Goal: Transaction & Acquisition: Book appointment/travel/reservation

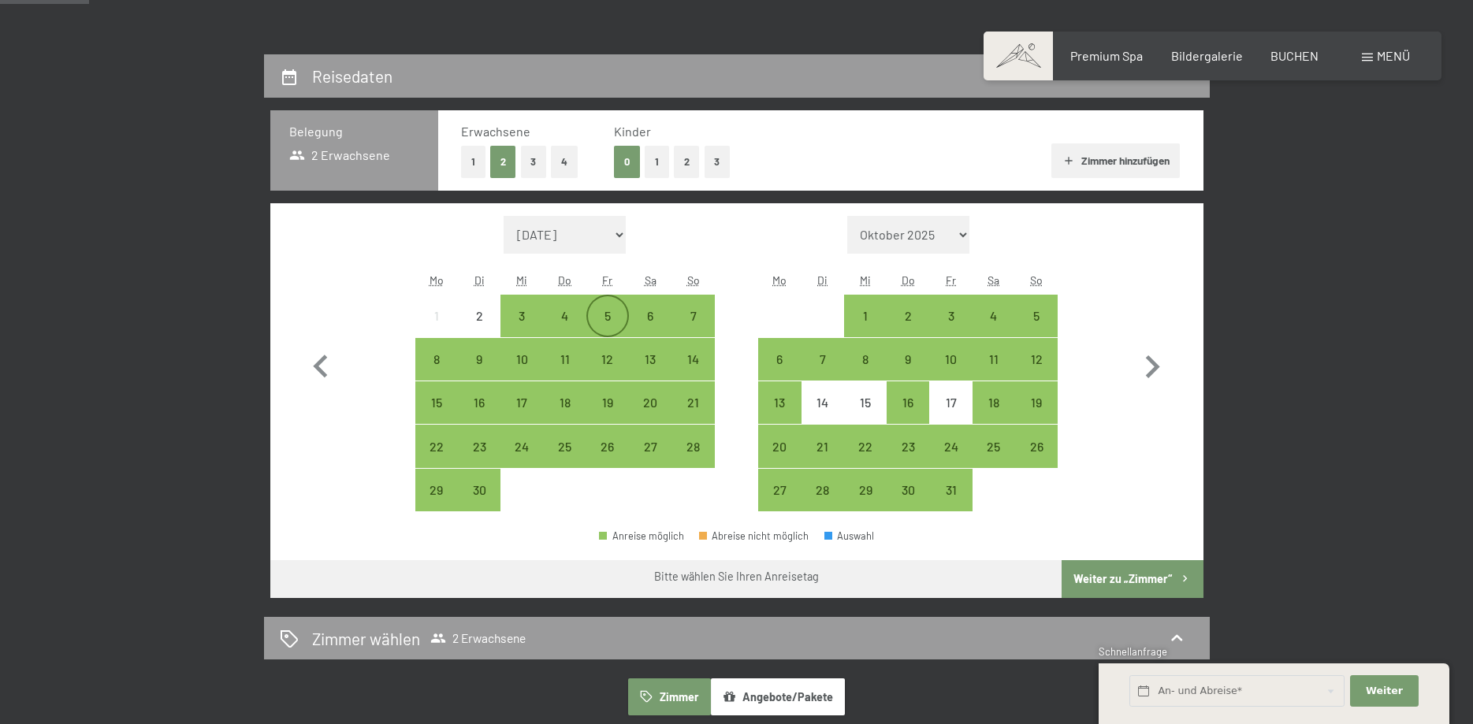
scroll to position [321, 0]
click at [680, 162] on button "2" at bounding box center [687, 162] width 26 height 32
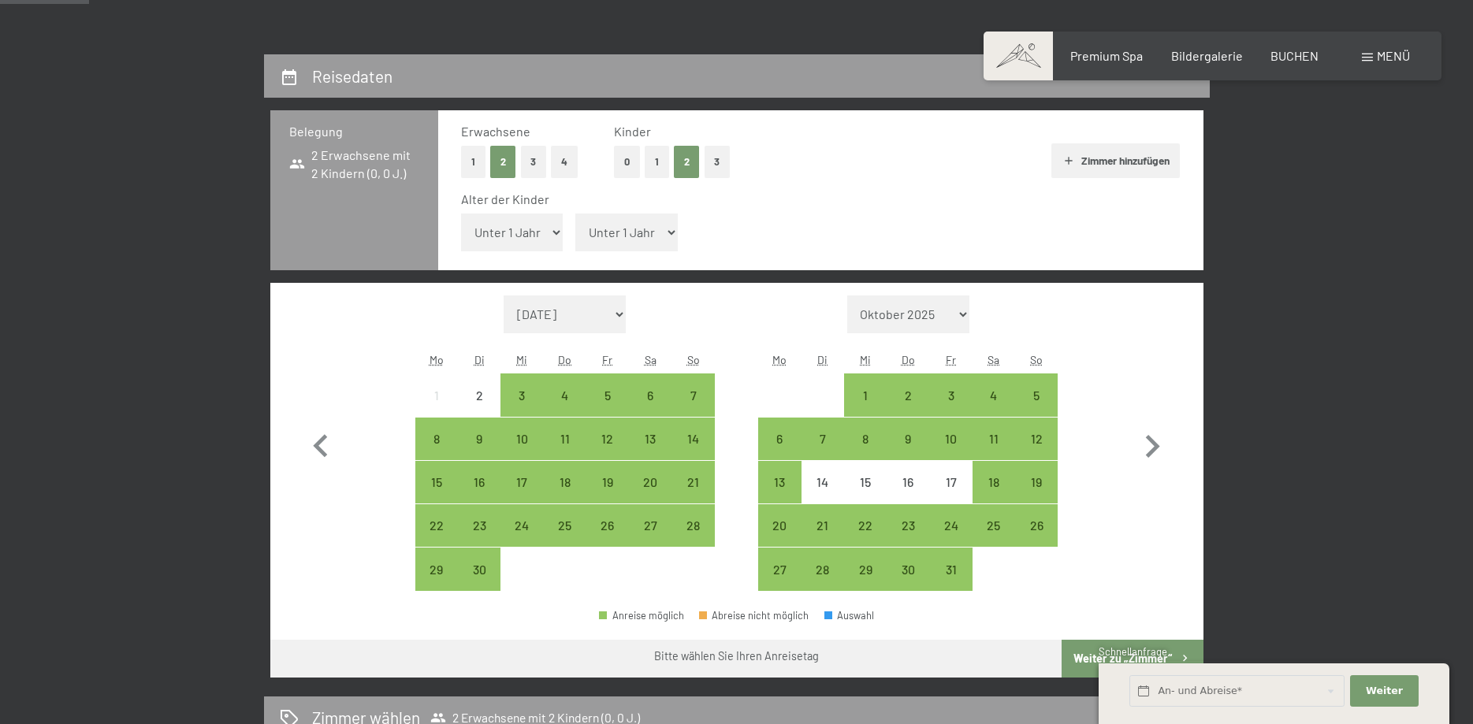
click at [461, 214] on select "Unter 1 Jahr 1 Jahr 2 Jahre 3 Jahre 4 Jahre 5 Jahre 6 Jahre 7 Jahre 8 Jahre 9 J…" at bounding box center [512, 233] width 102 height 38
select select "8"
click option "8 Jahre" at bounding box center [0, 0] width 0 height 0
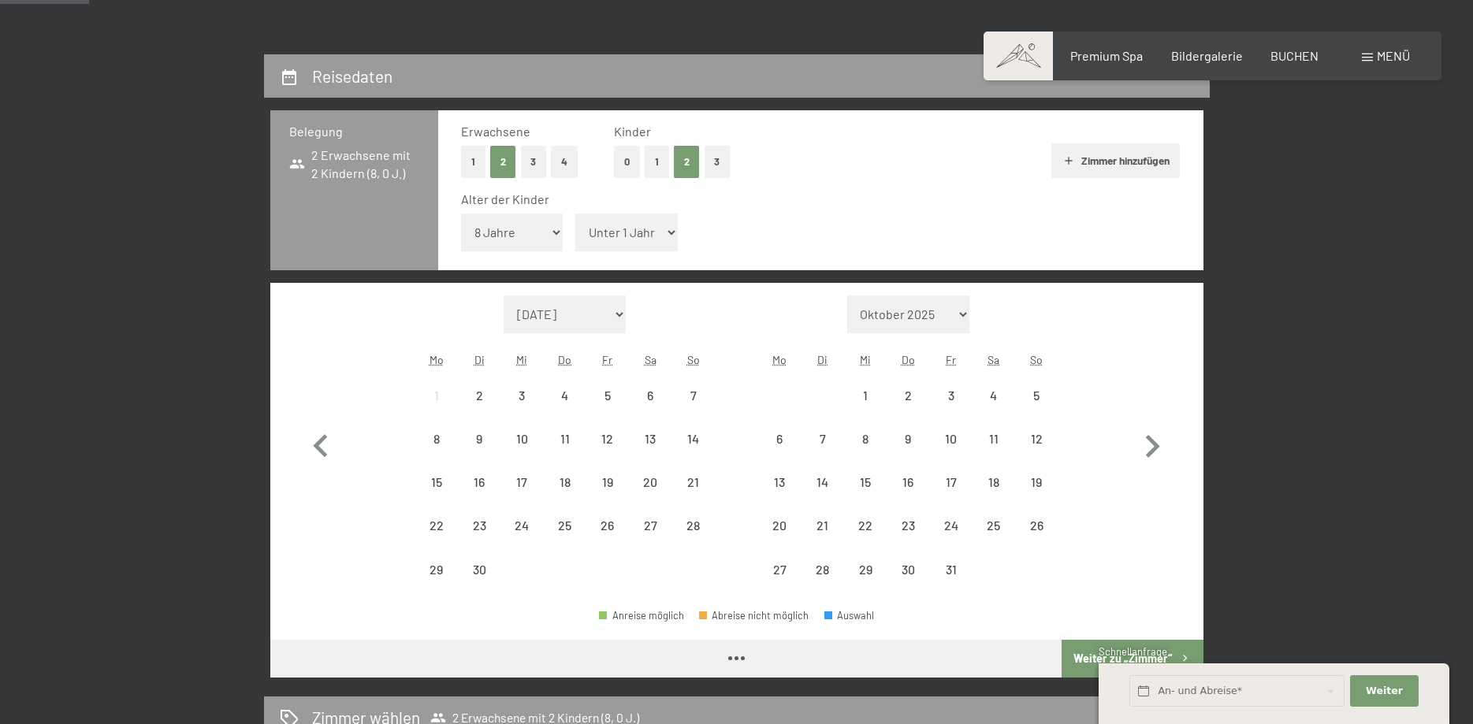
click at [575, 214] on select "Unter 1 Jahr 1 Jahr 2 Jahre 3 Jahre 4 Jahre 5 Jahre 6 Jahre 7 Jahre 8 Jahre 9 J…" at bounding box center [626, 233] width 102 height 38
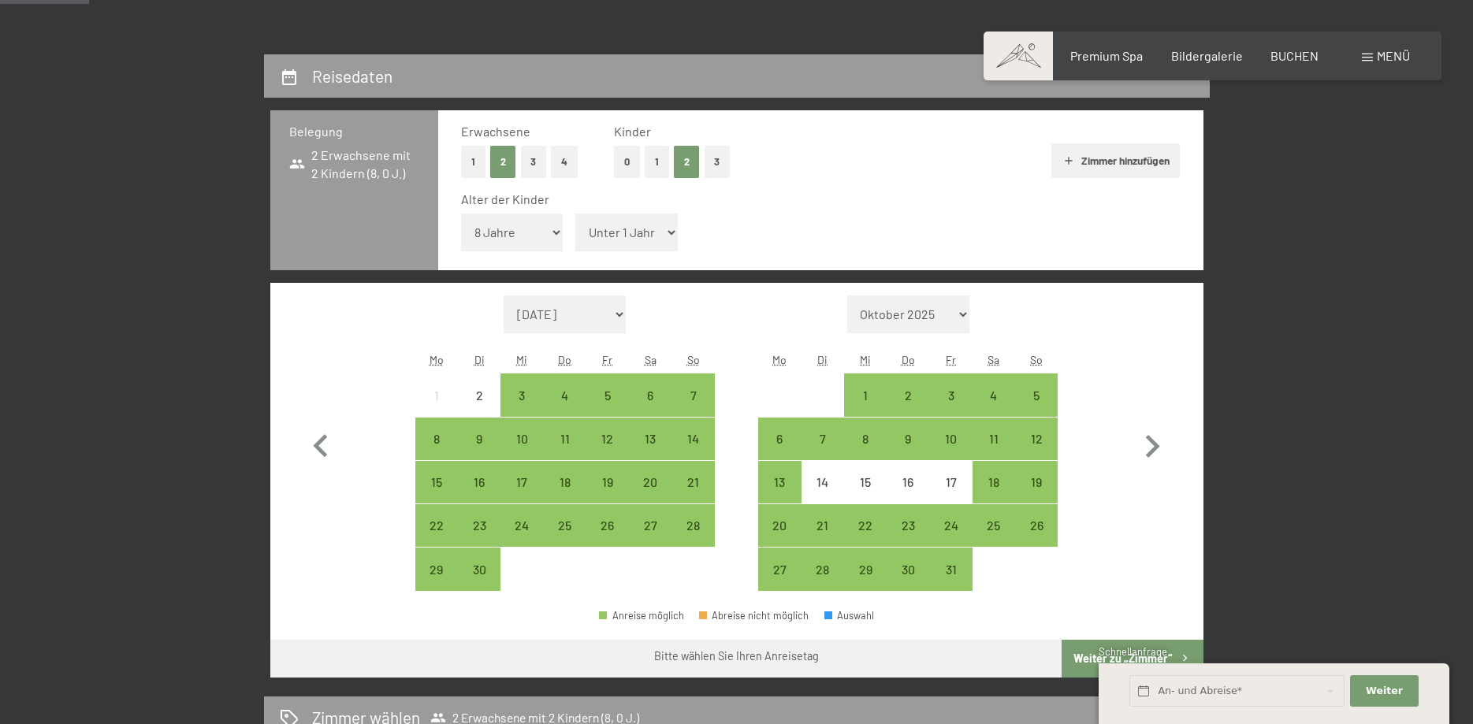
select select "11"
click option "11 Jahre" at bounding box center [0, 0] width 0 height 0
click at [530, 389] on div "3" at bounding box center [521, 408] width 39 height 39
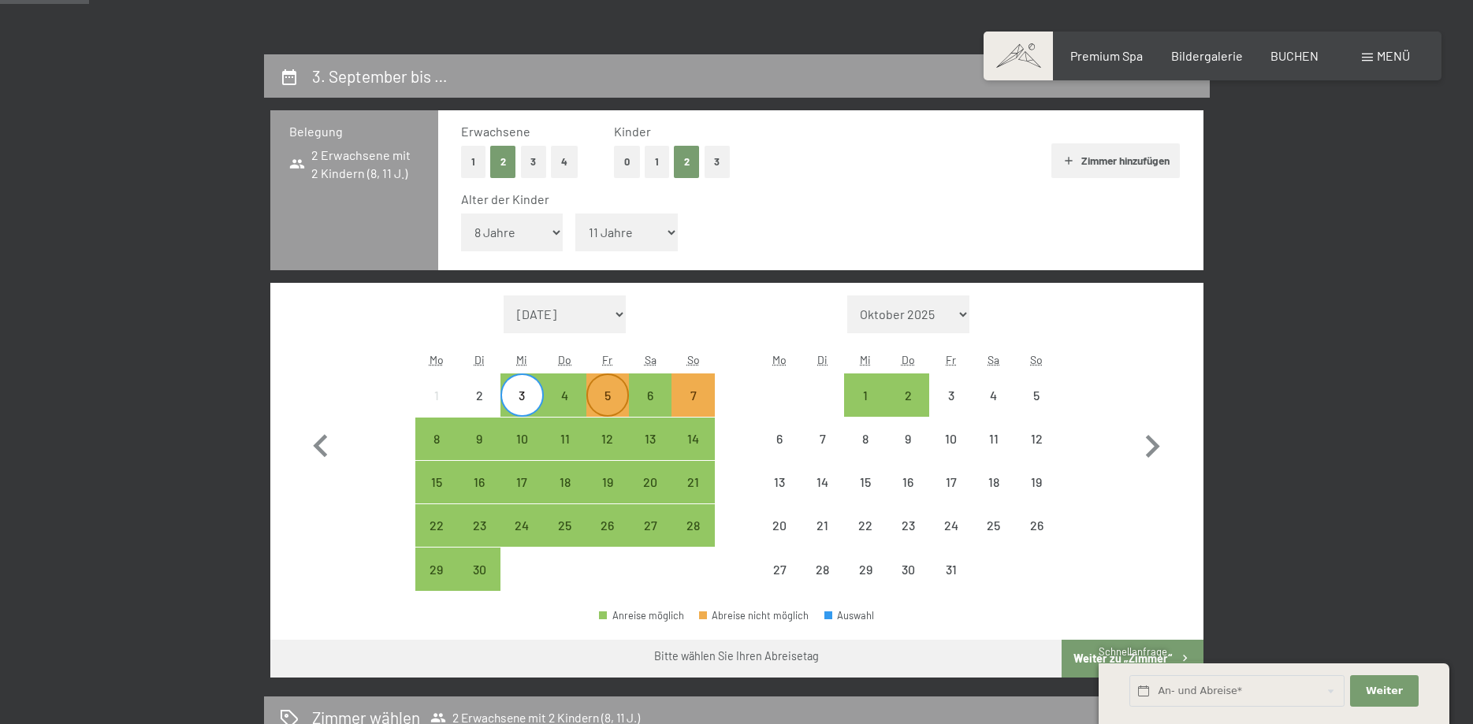
click at [602, 392] on div "5" at bounding box center [607, 408] width 39 height 39
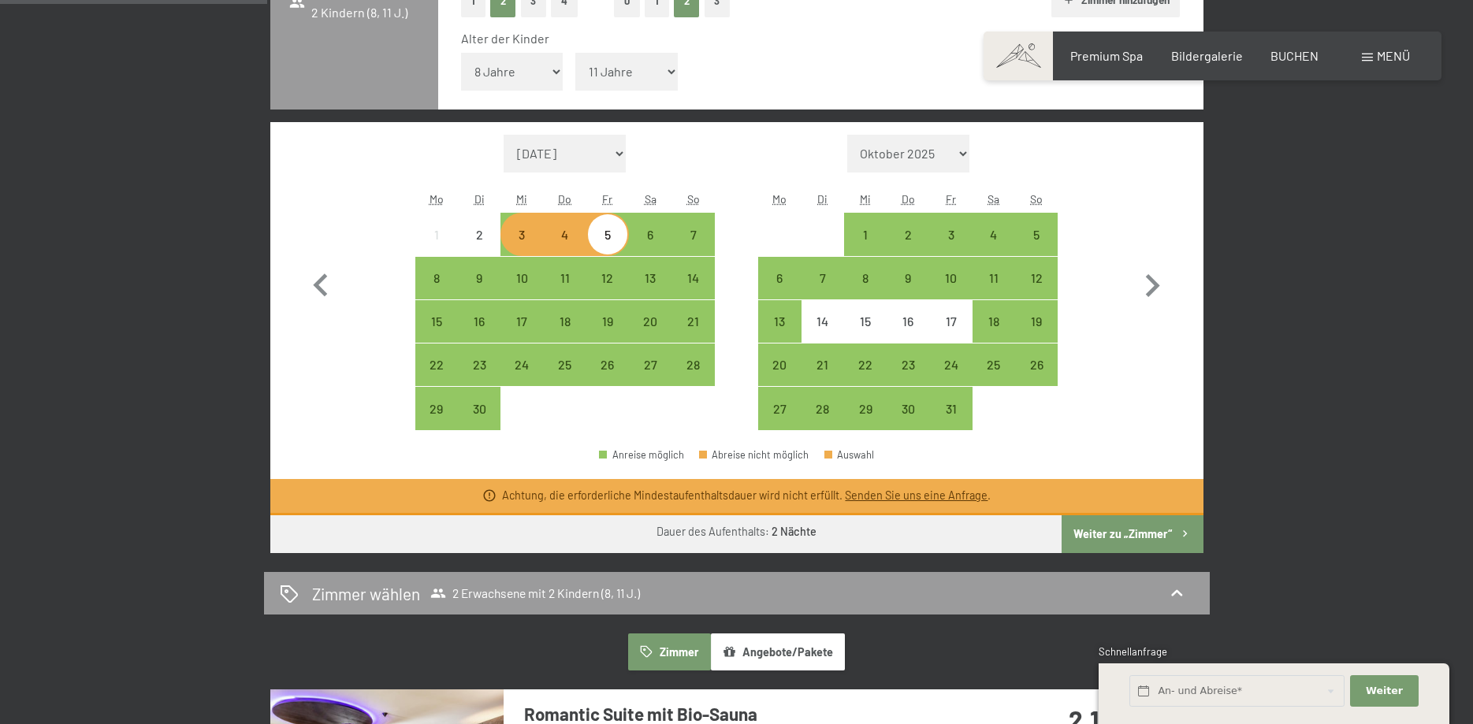
click at [1124, 536] on button "Weiter zu „Zimmer“" at bounding box center [1131, 534] width 141 height 38
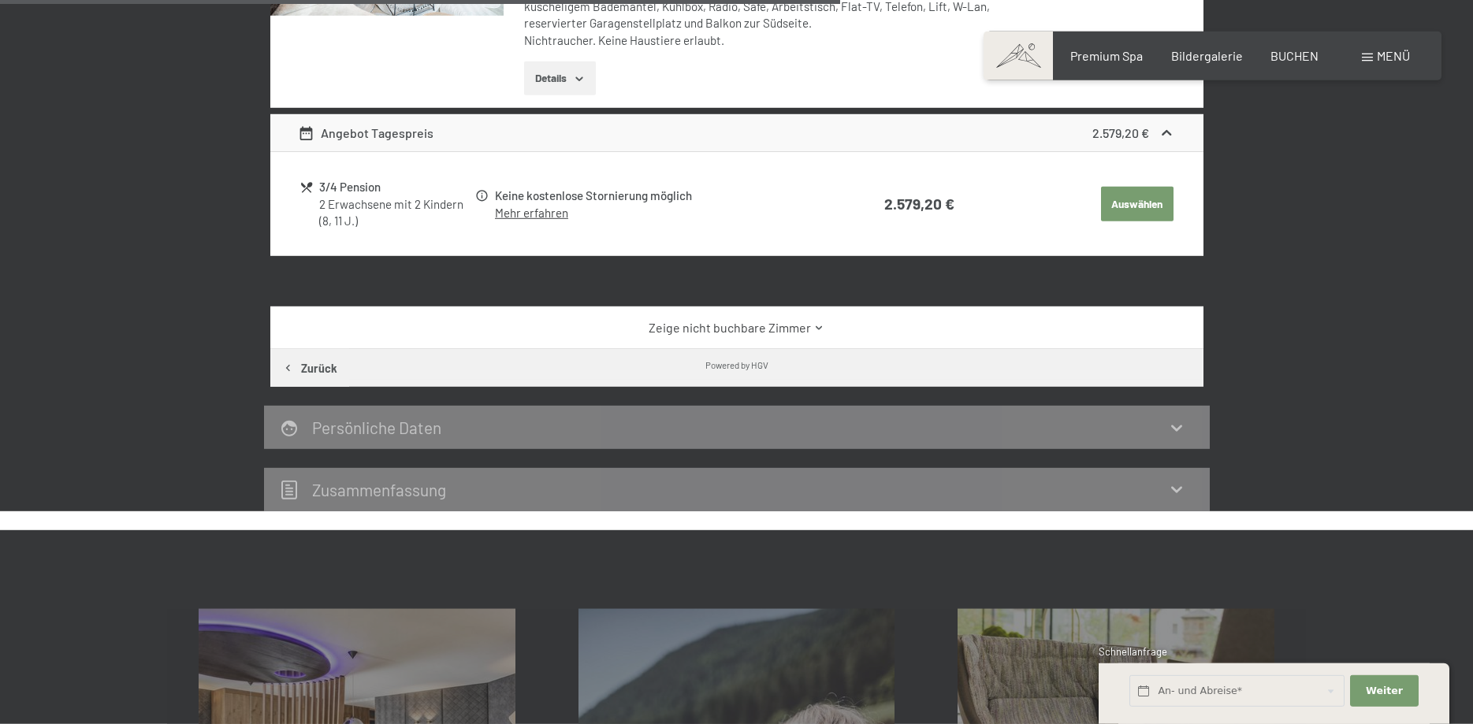
scroll to position [938, 0]
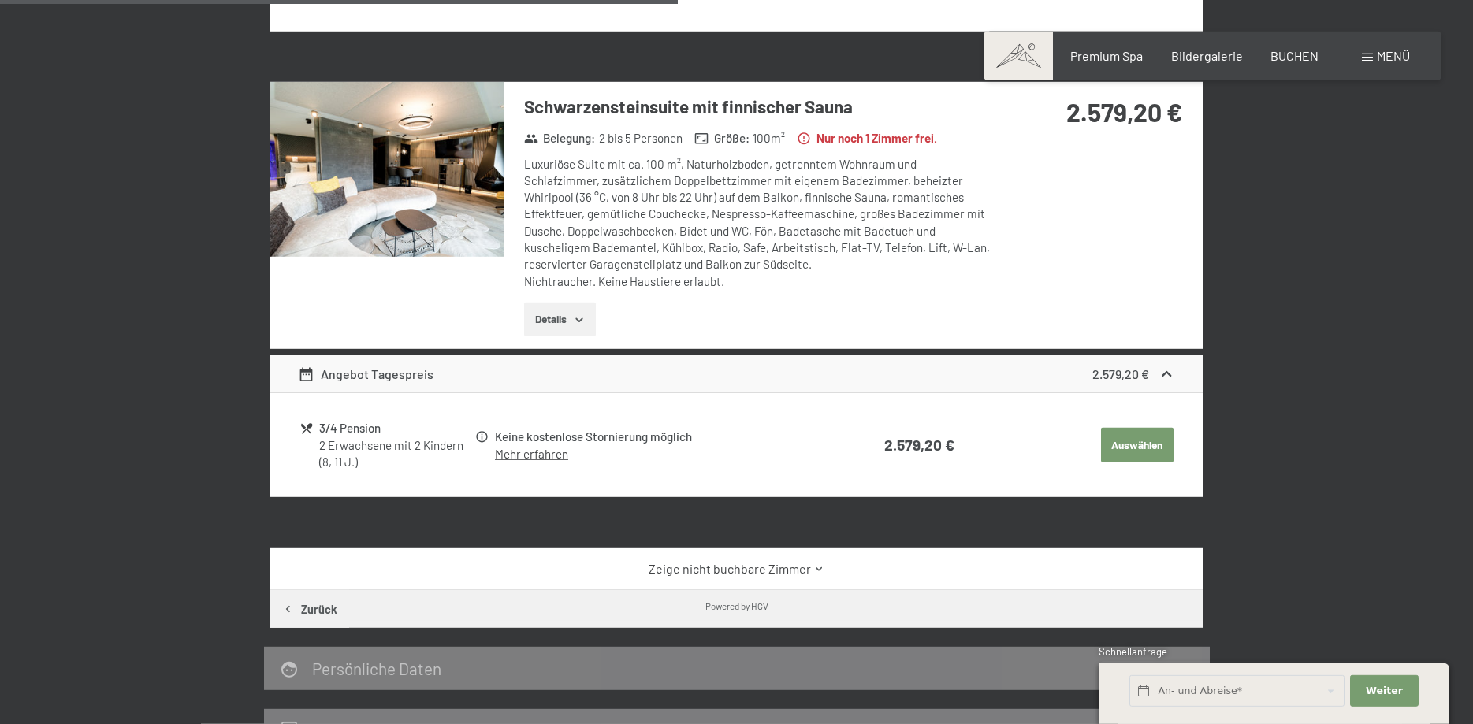
click at [432, 202] on img at bounding box center [386, 169] width 233 height 175
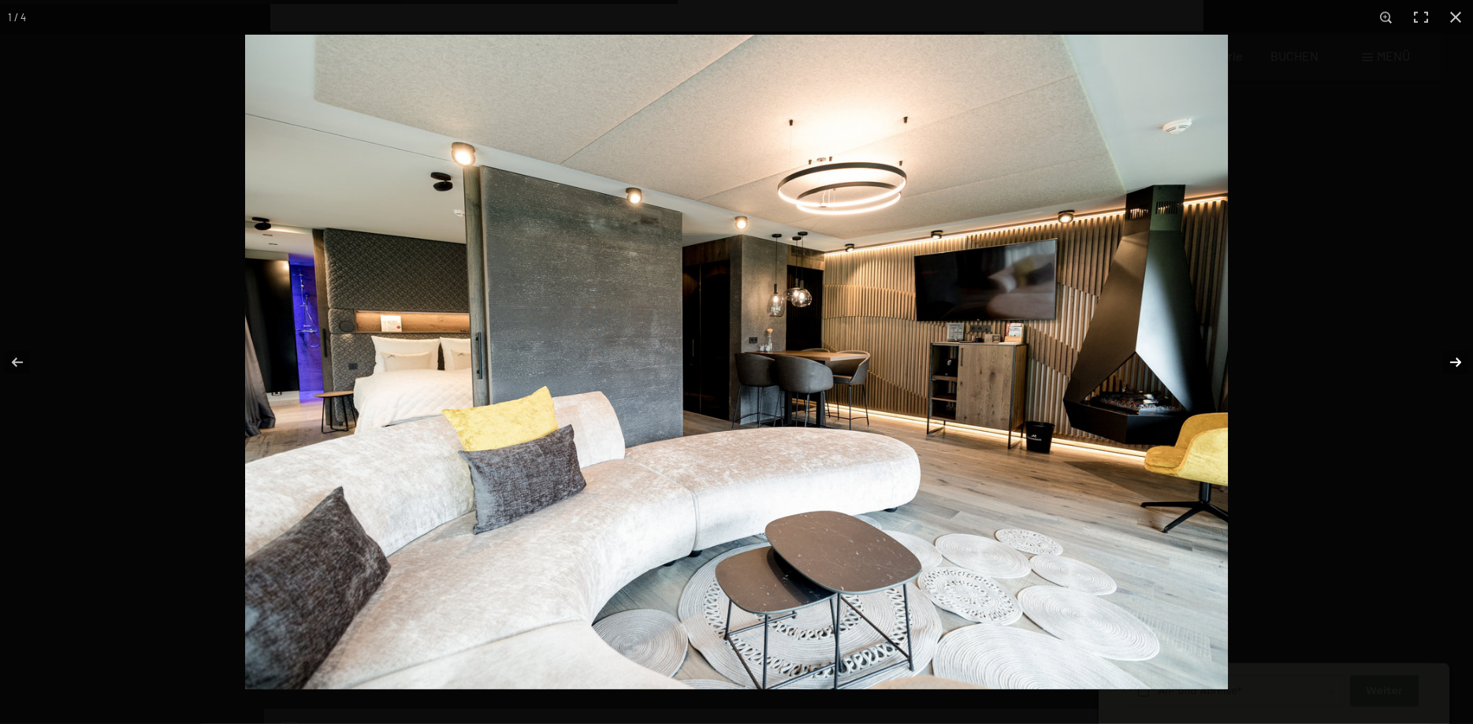
click at [1441, 360] on button "button" at bounding box center [1445, 362] width 55 height 79
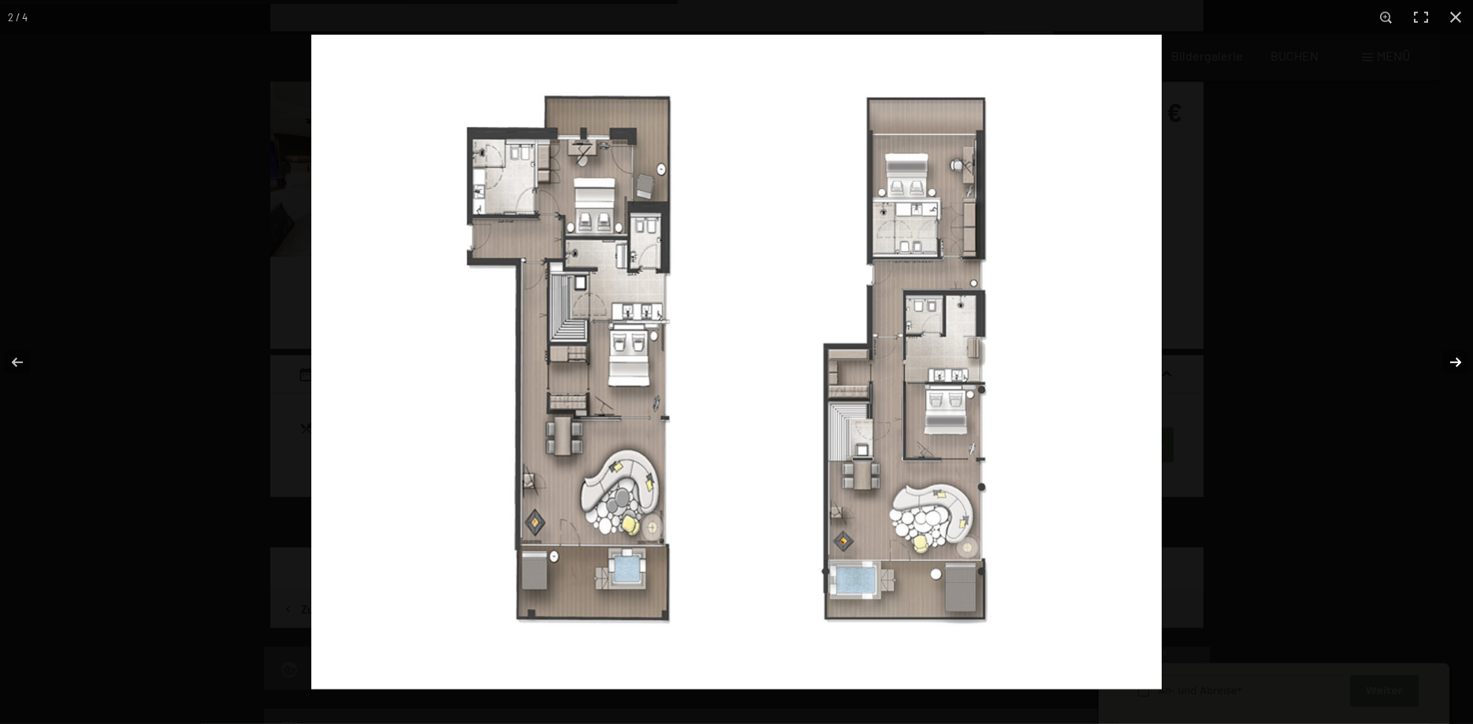
click at [1441, 360] on button "button" at bounding box center [1445, 362] width 55 height 79
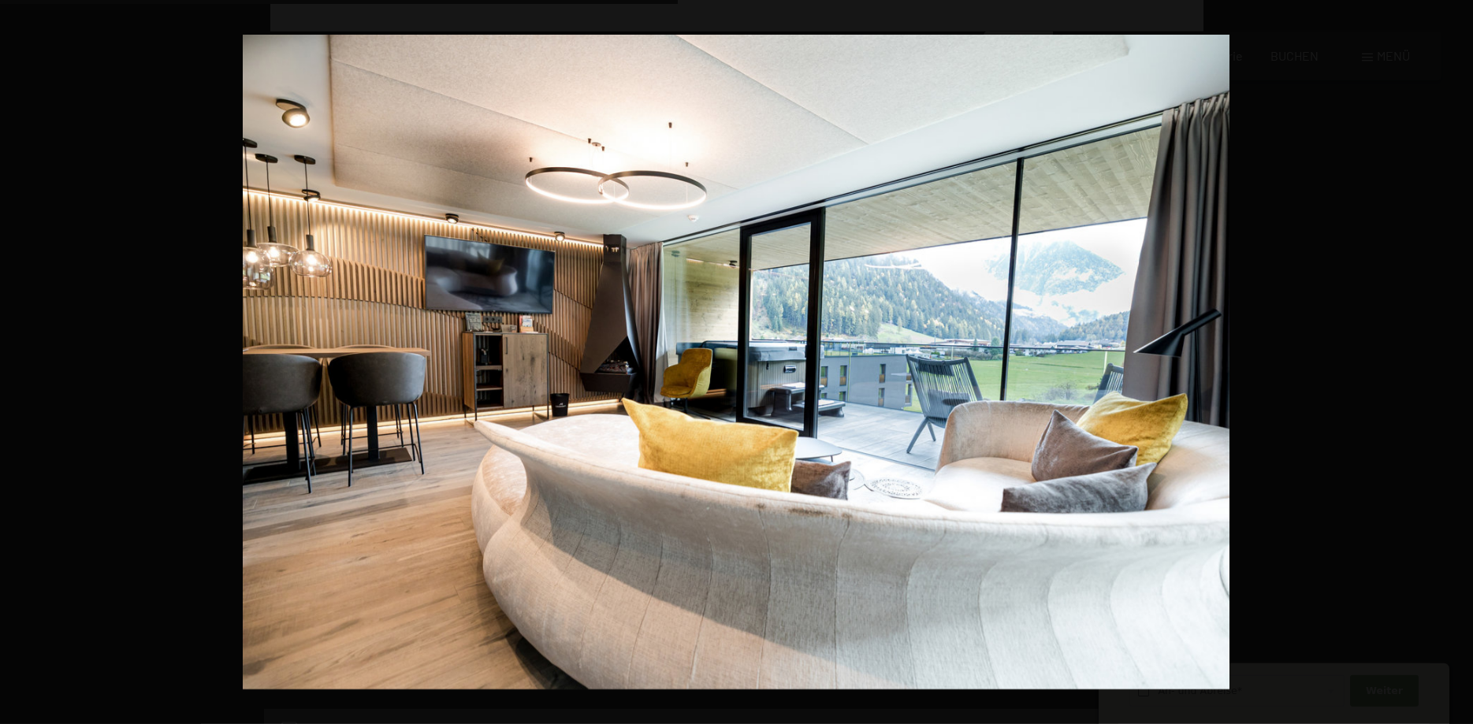
click at [1441, 360] on button "button" at bounding box center [1445, 362] width 55 height 79
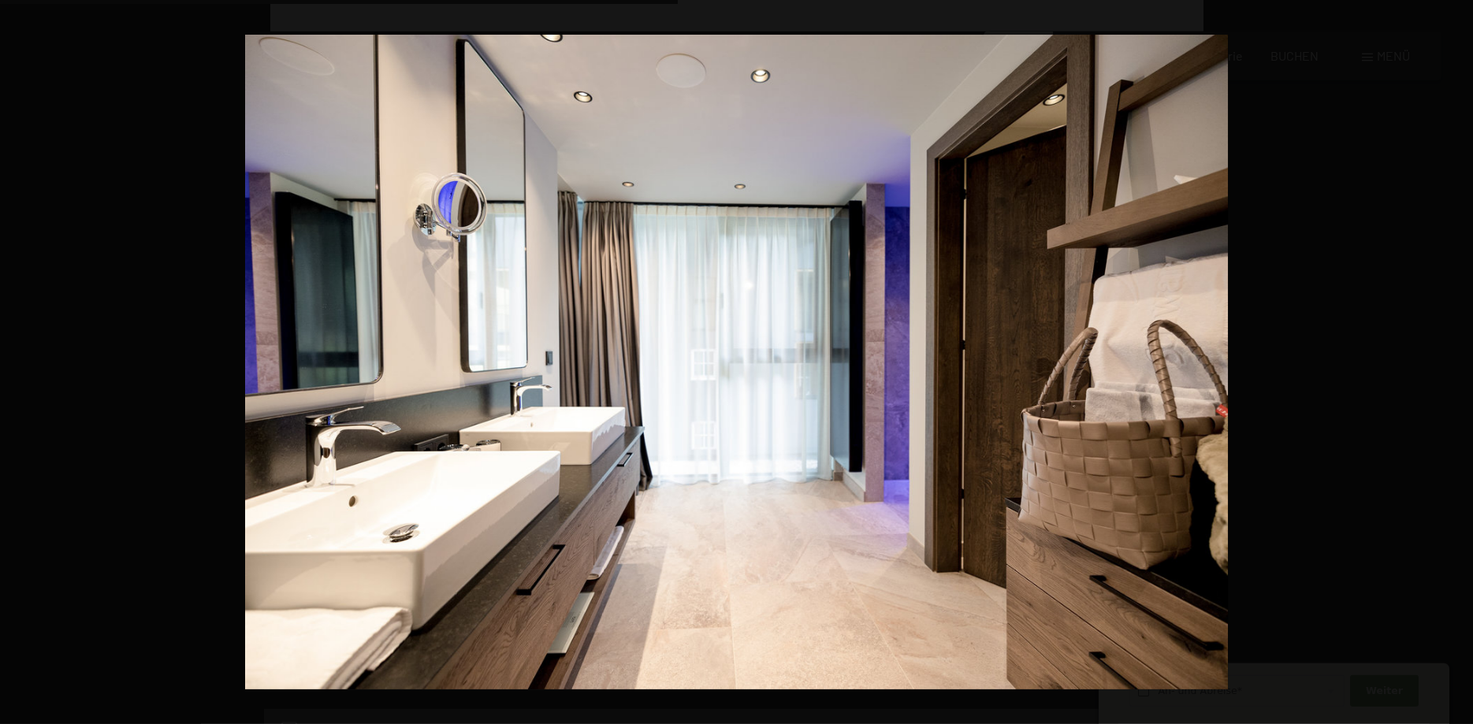
click at [1441, 360] on button "button" at bounding box center [1445, 362] width 55 height 79
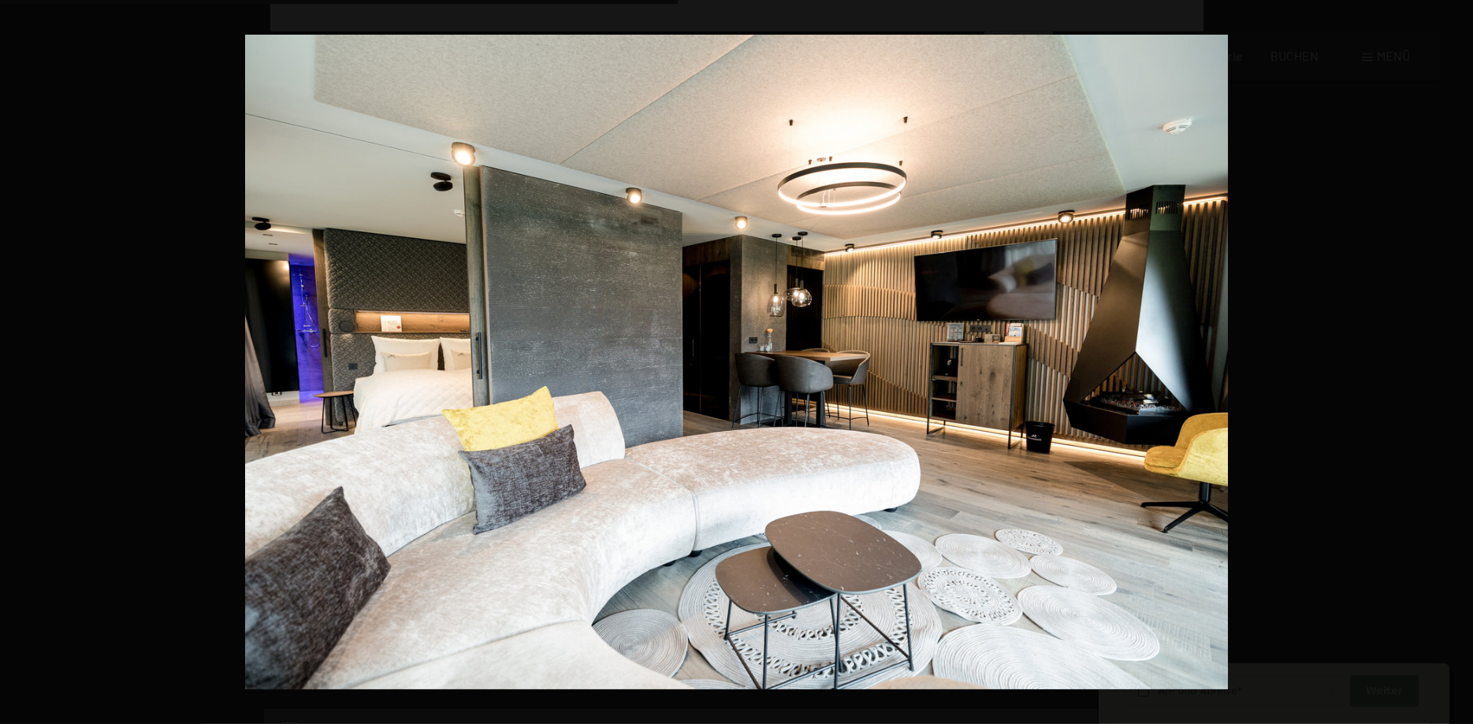
click at [1441, 360] on button "button" at bounding box center [1445, 362] width 55 height 79
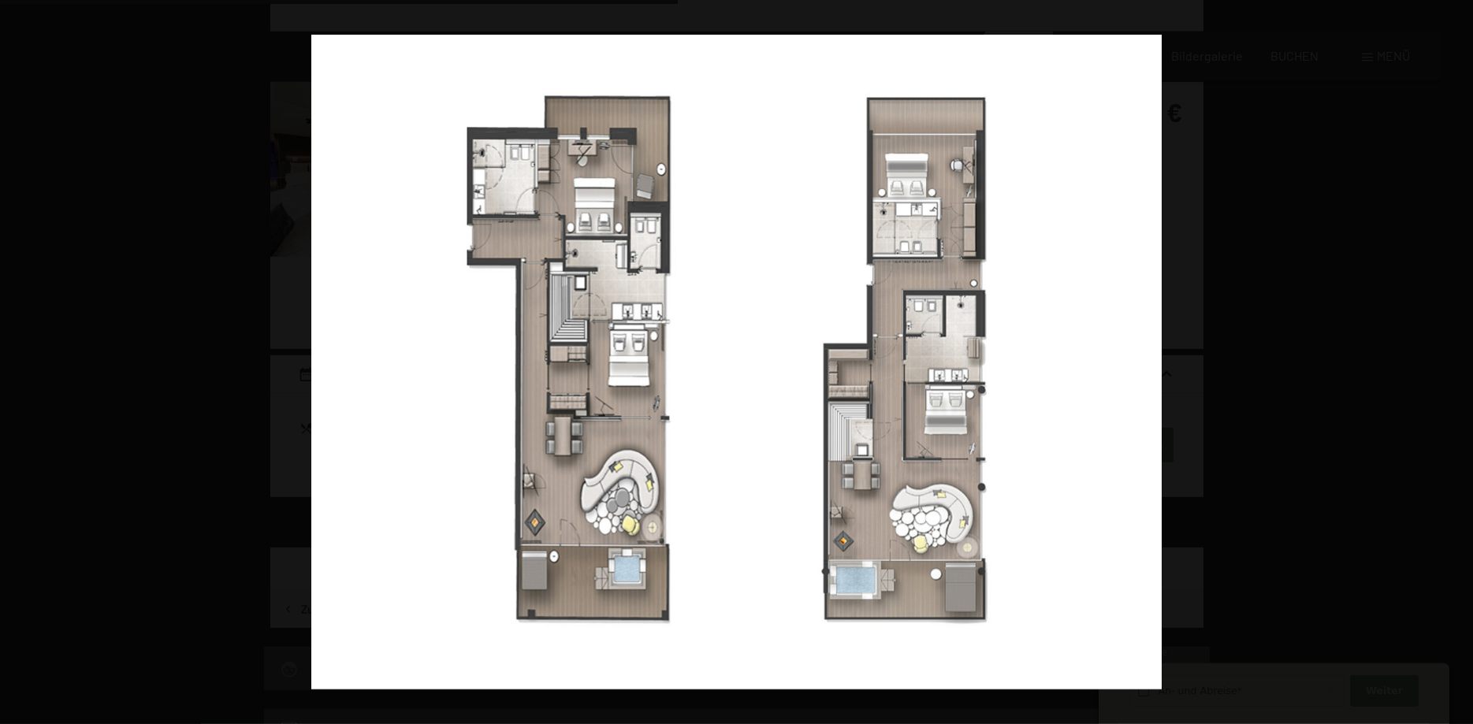
click at [1441, 360] on button "button" at bounding box center [1445, 362] width 55 height 79
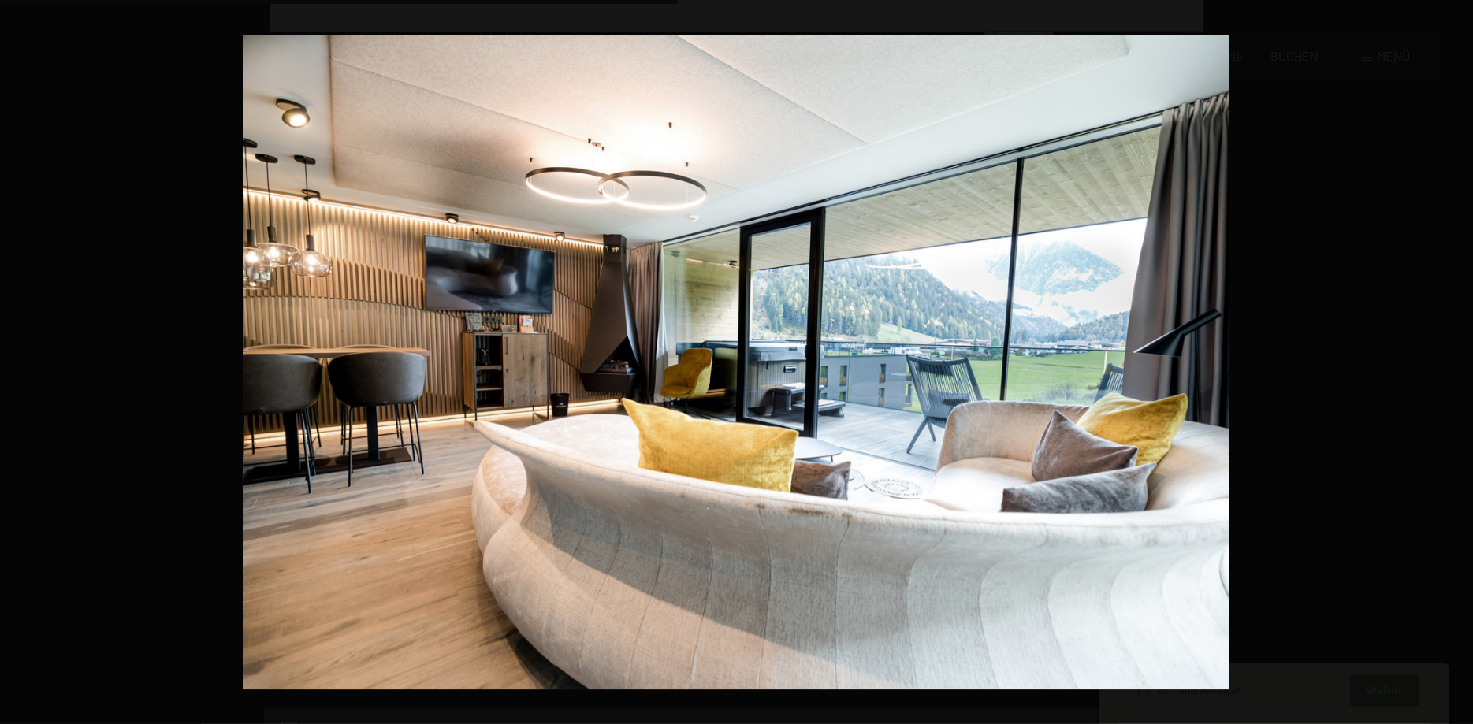
click at [1441, 360] on button "button" at bounding box center [1445, 362] width 55 height 79
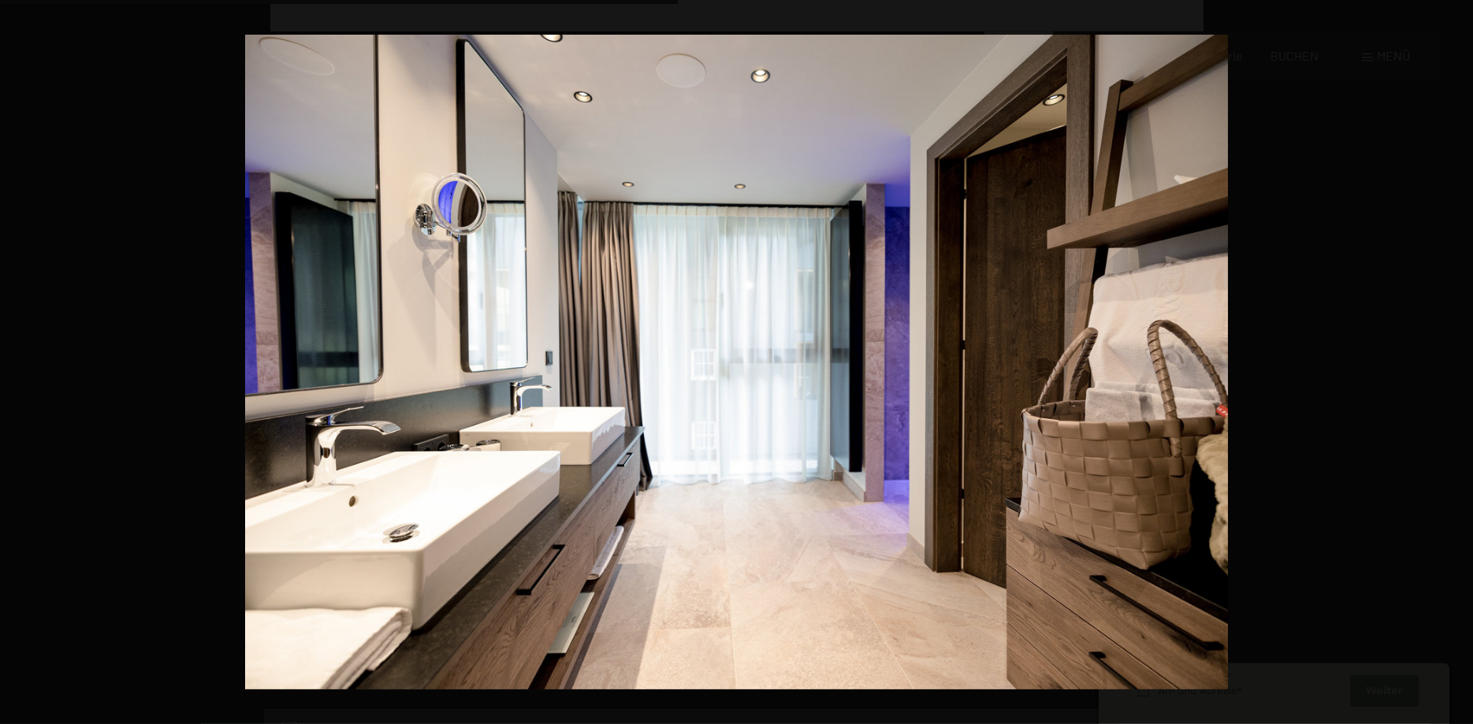
click at [1441, 360] on button "button" at bounding box center [1445, 362] width 55 height 79
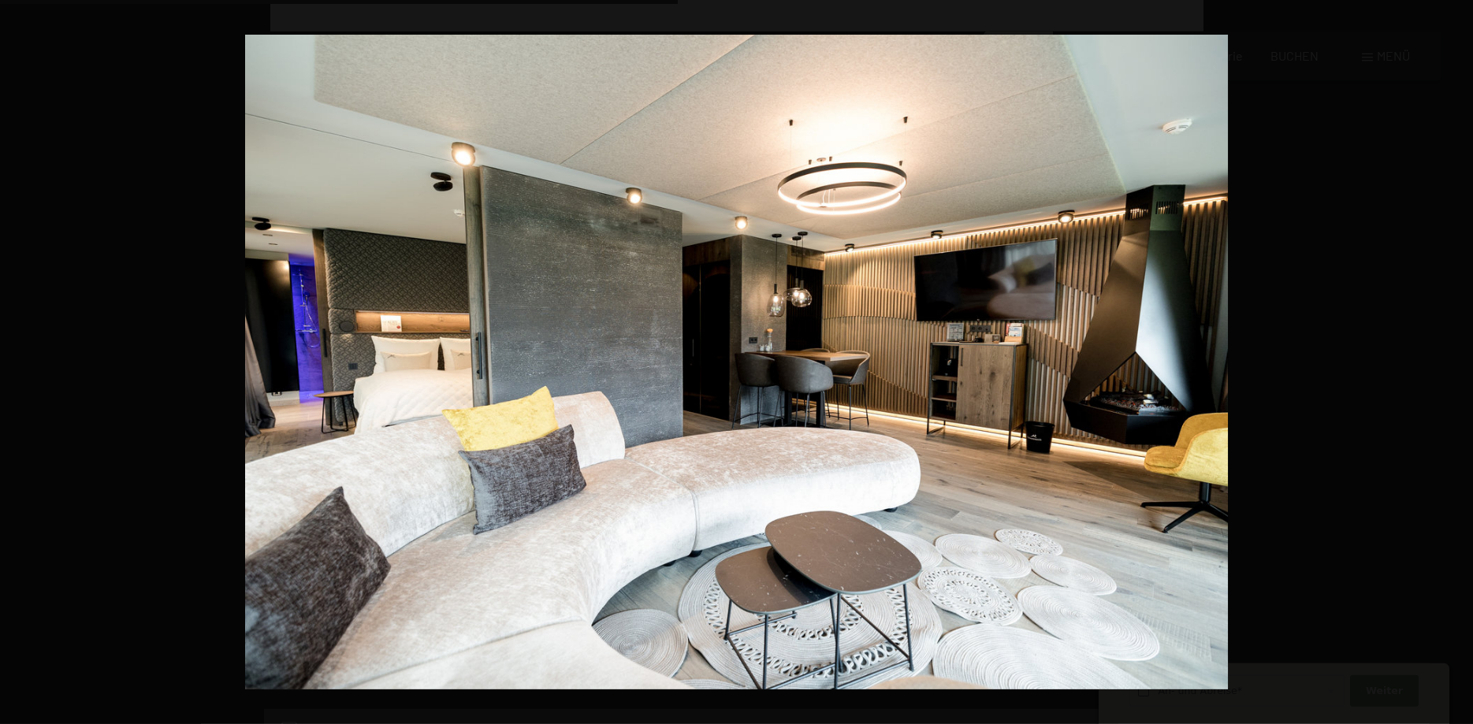
click at [1441, 360] on button "button" at bounding box center [1445, 362] width 55 height 79
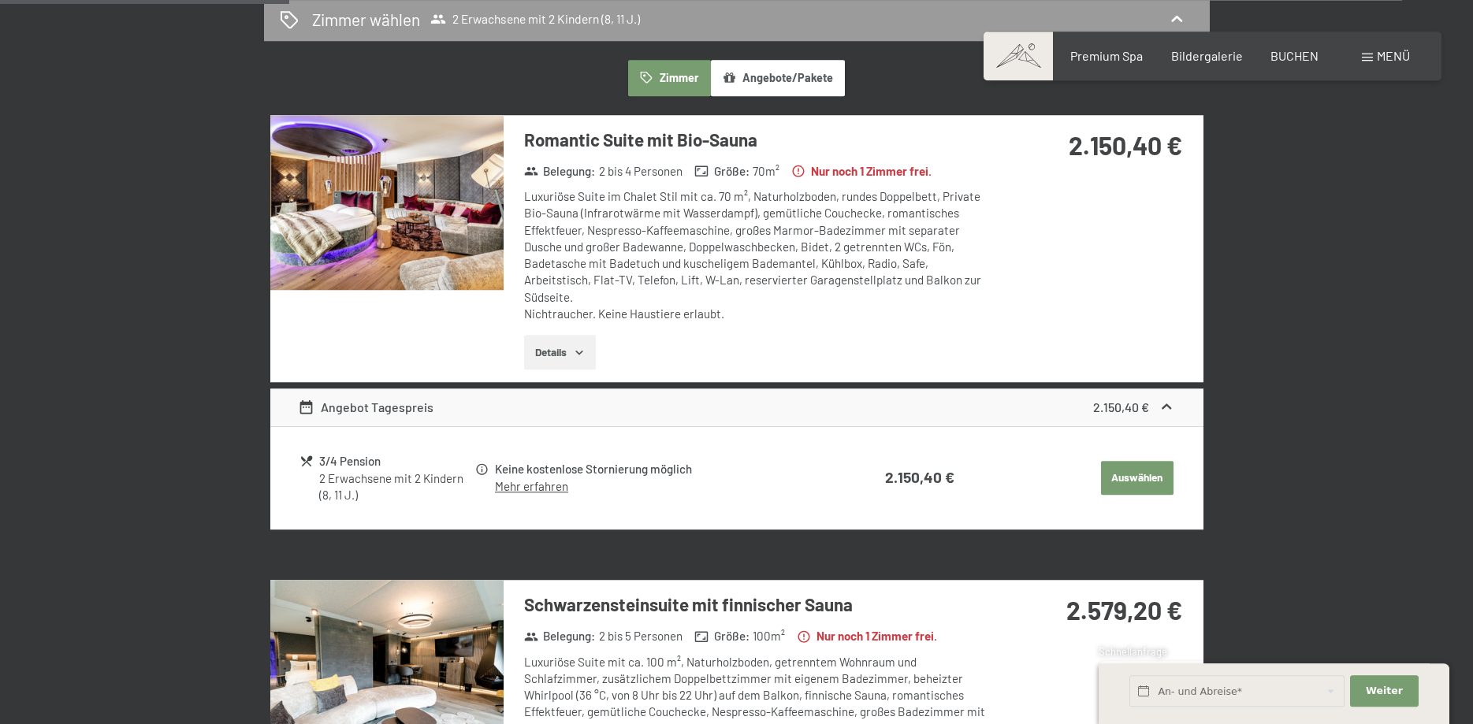
scroll to position [376, 0]
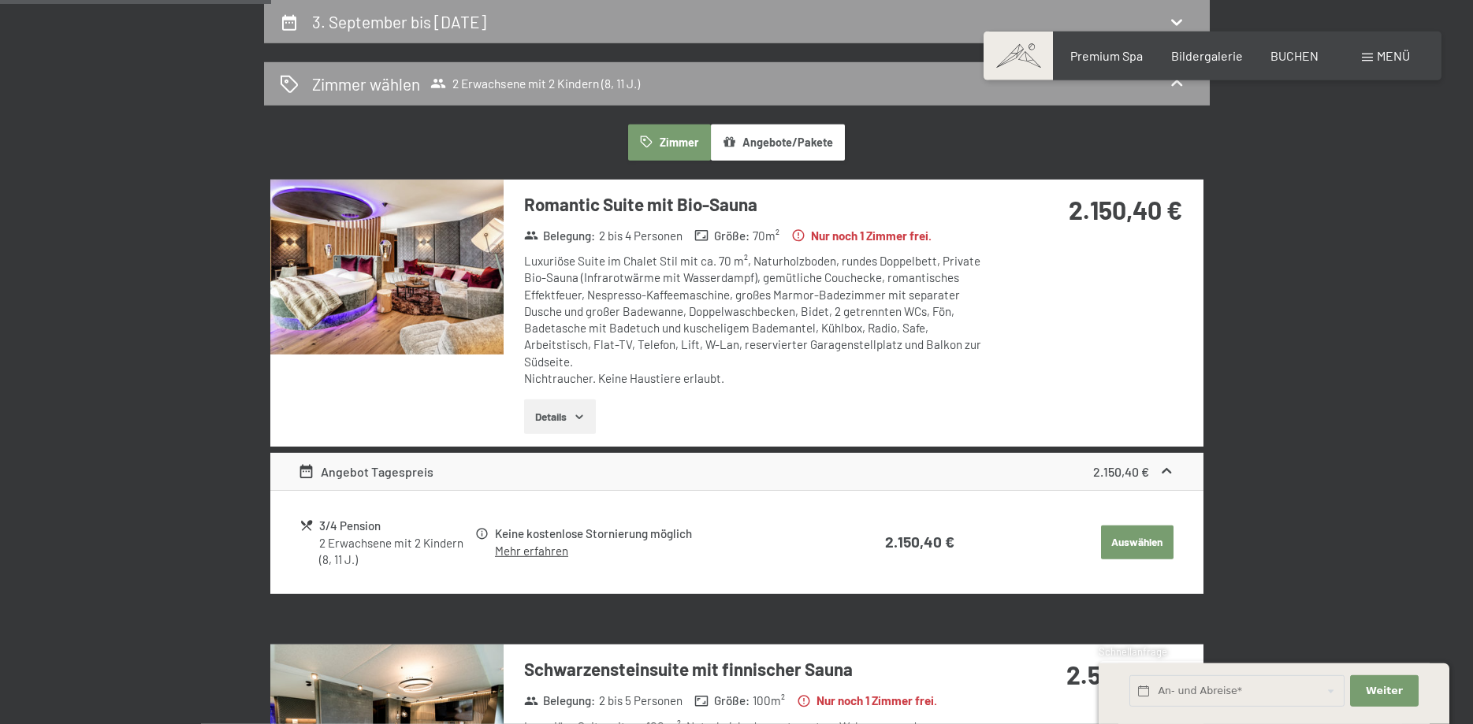
click at [408, 299] on img at bounding box center [386, 267] width 233 height 175
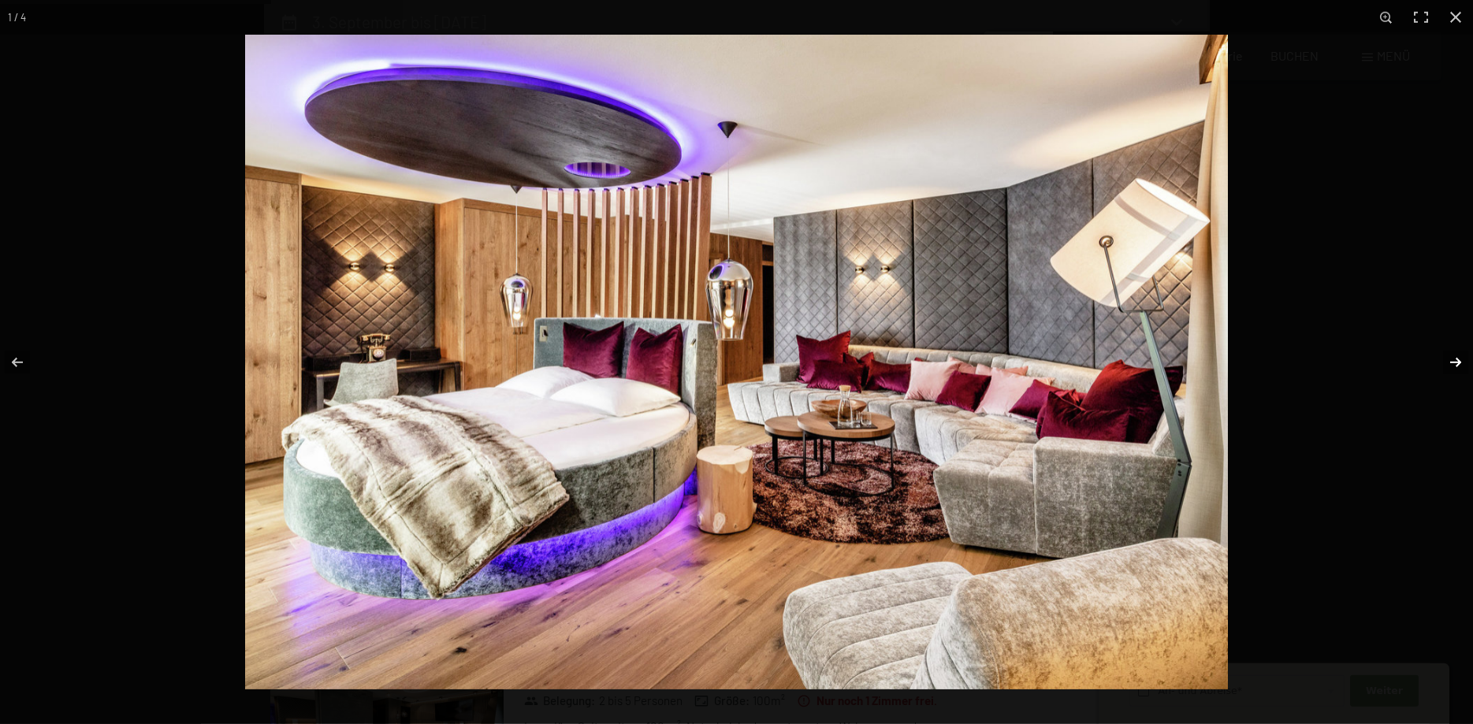
click at [1445, 353] on button "button" at bounding box center [1445, 362] width 55 height 79
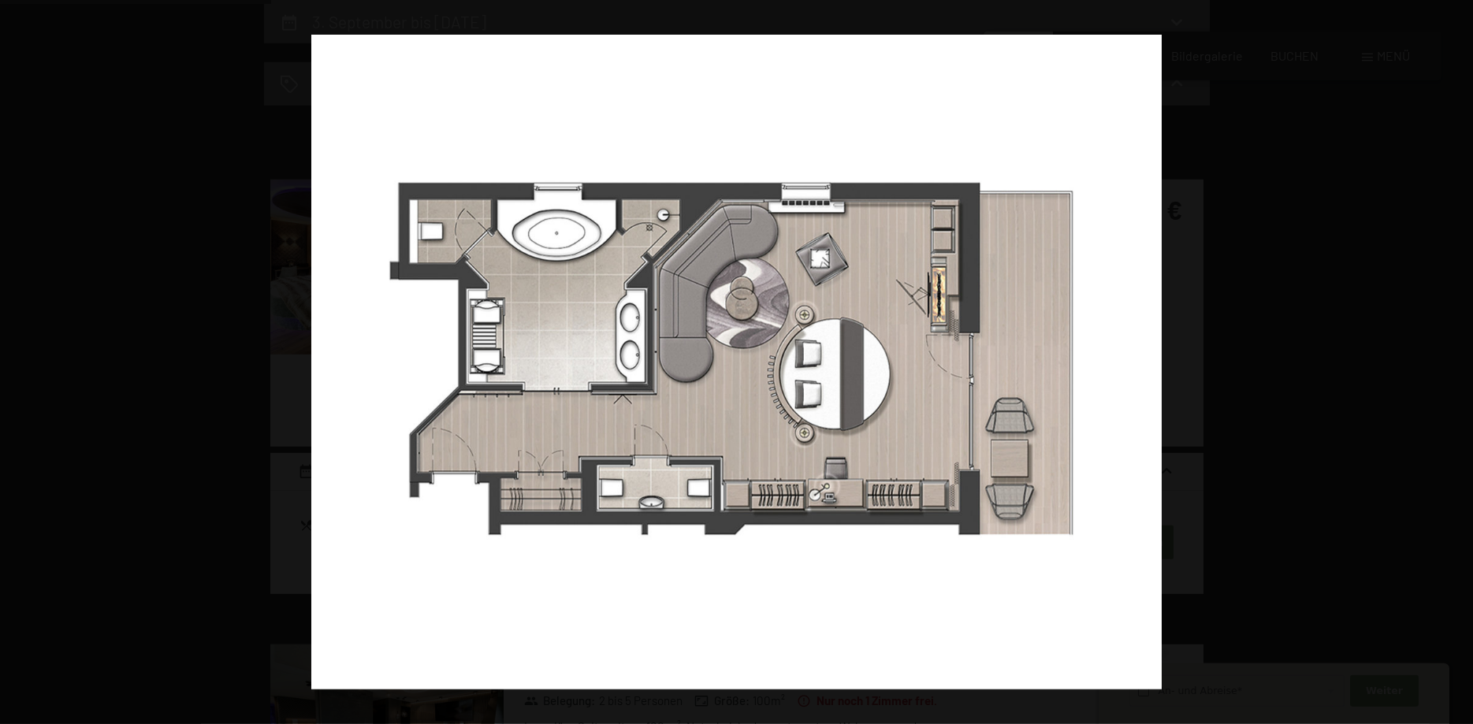
click at [1445, 353] on button "button" at bounding box center [1445, 362] width 55 height 79
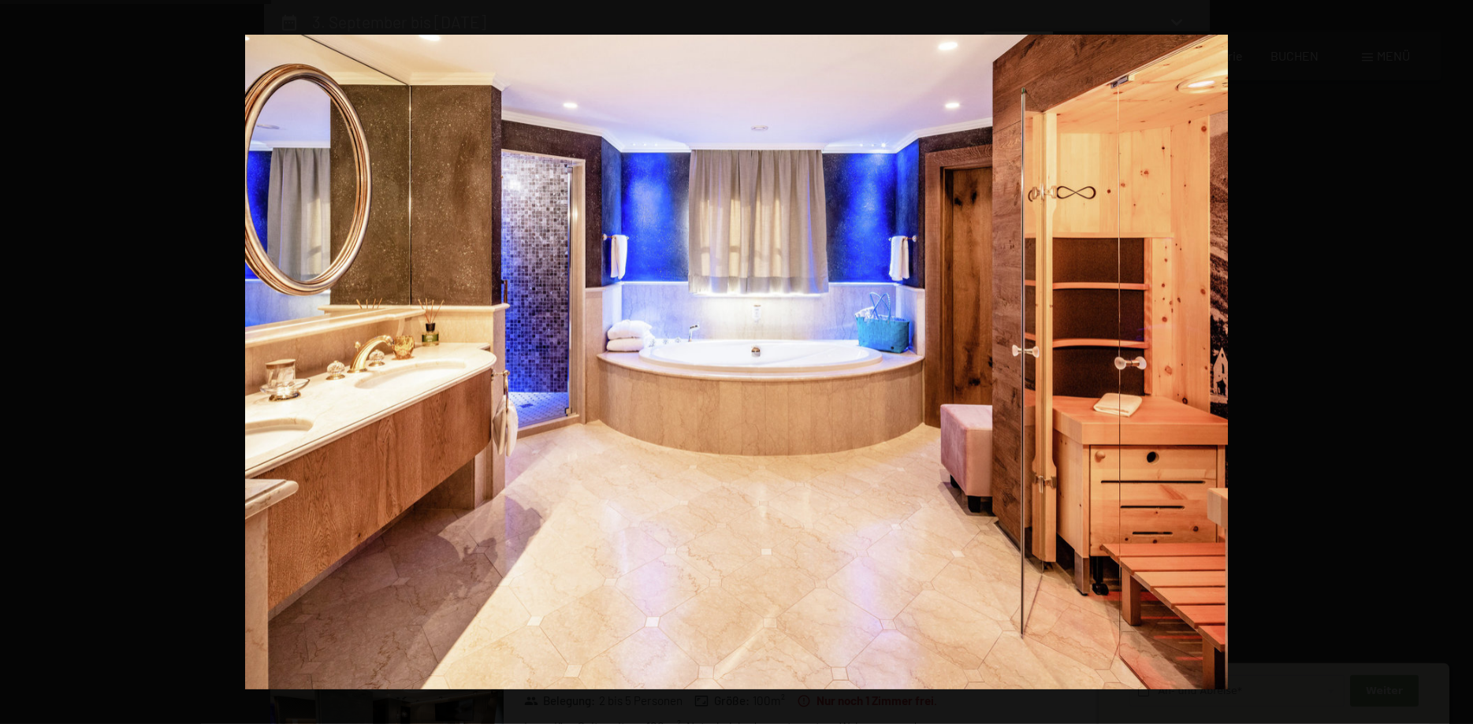
click at [1445, 353] on button "button" at bounding box center [1445, 362] width 55 height 79
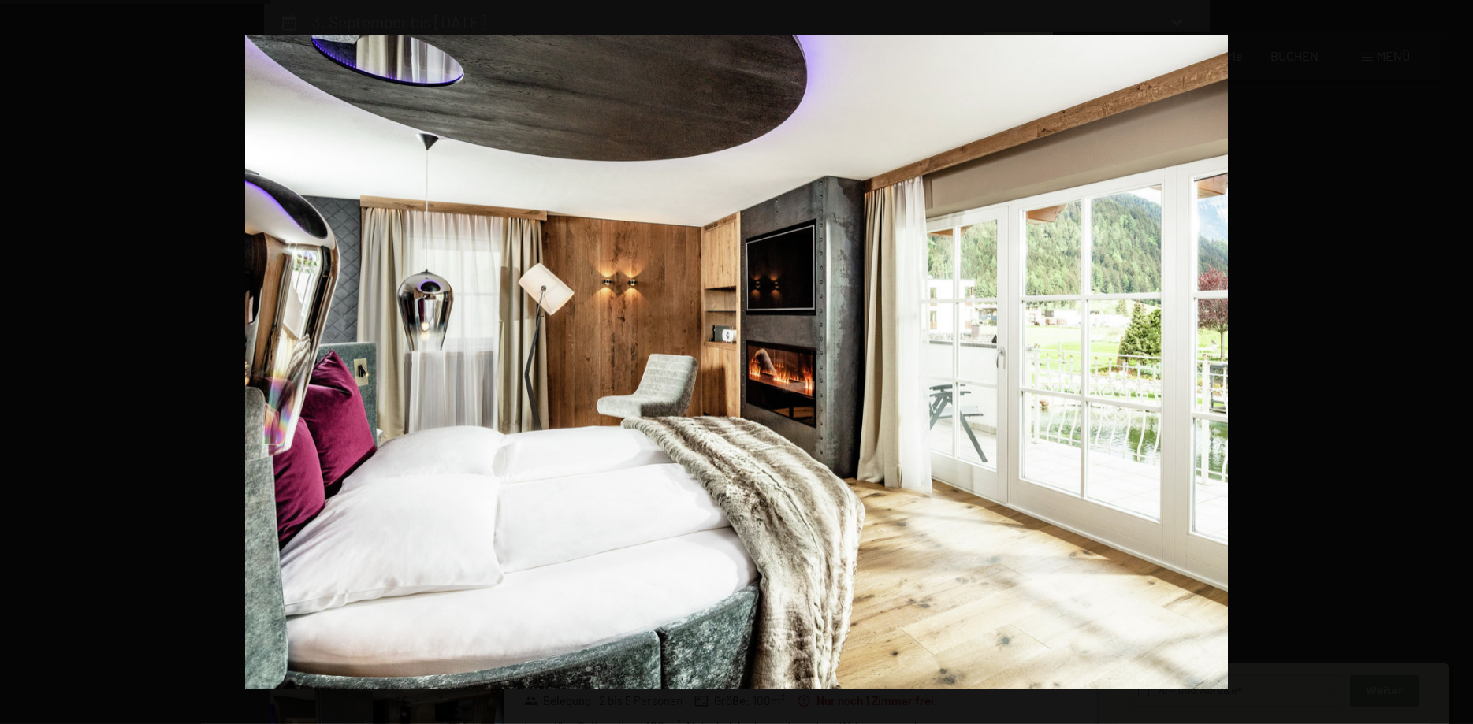
click at [1445, 353] on button "button" at bounding box center [1445, 362] width 55 height 79
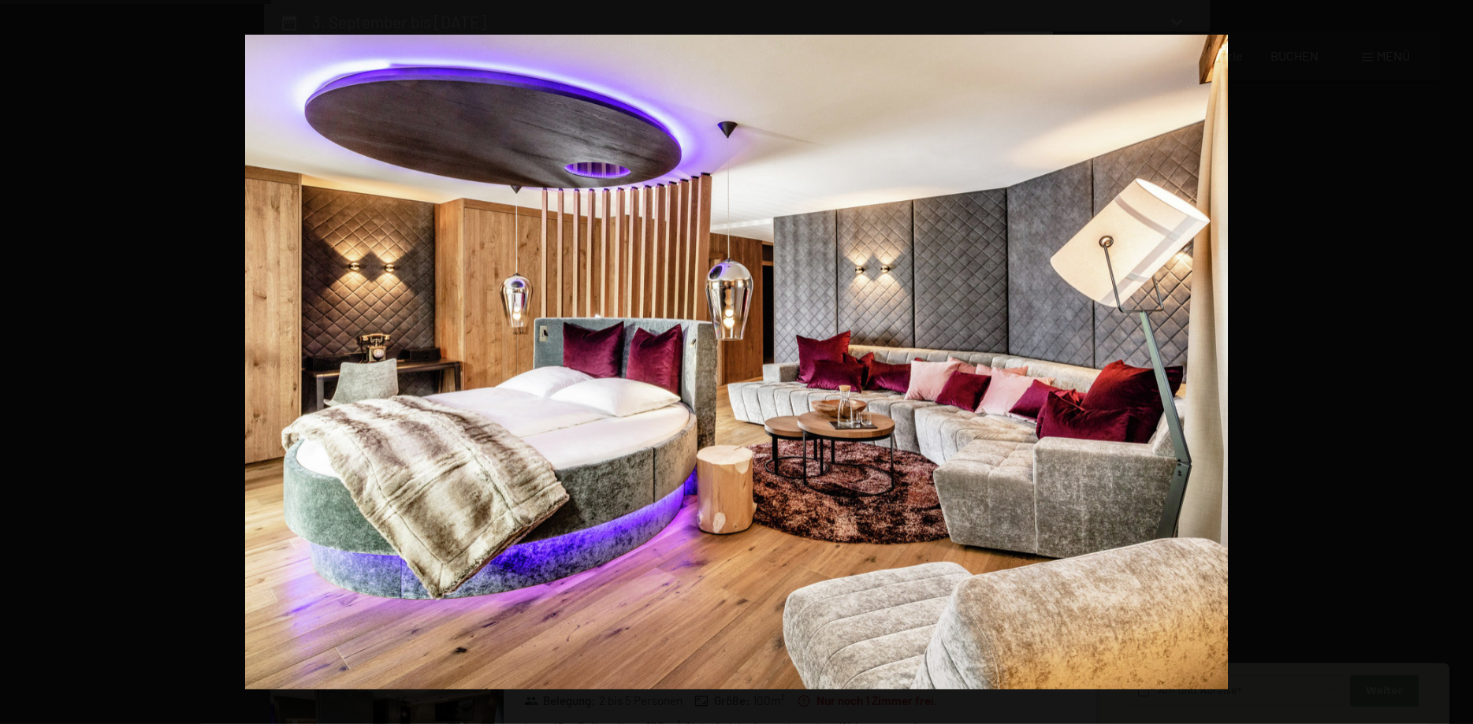
click at [1445, 353] on button "button" at bounding box center [1445, 362] width 55 height 79
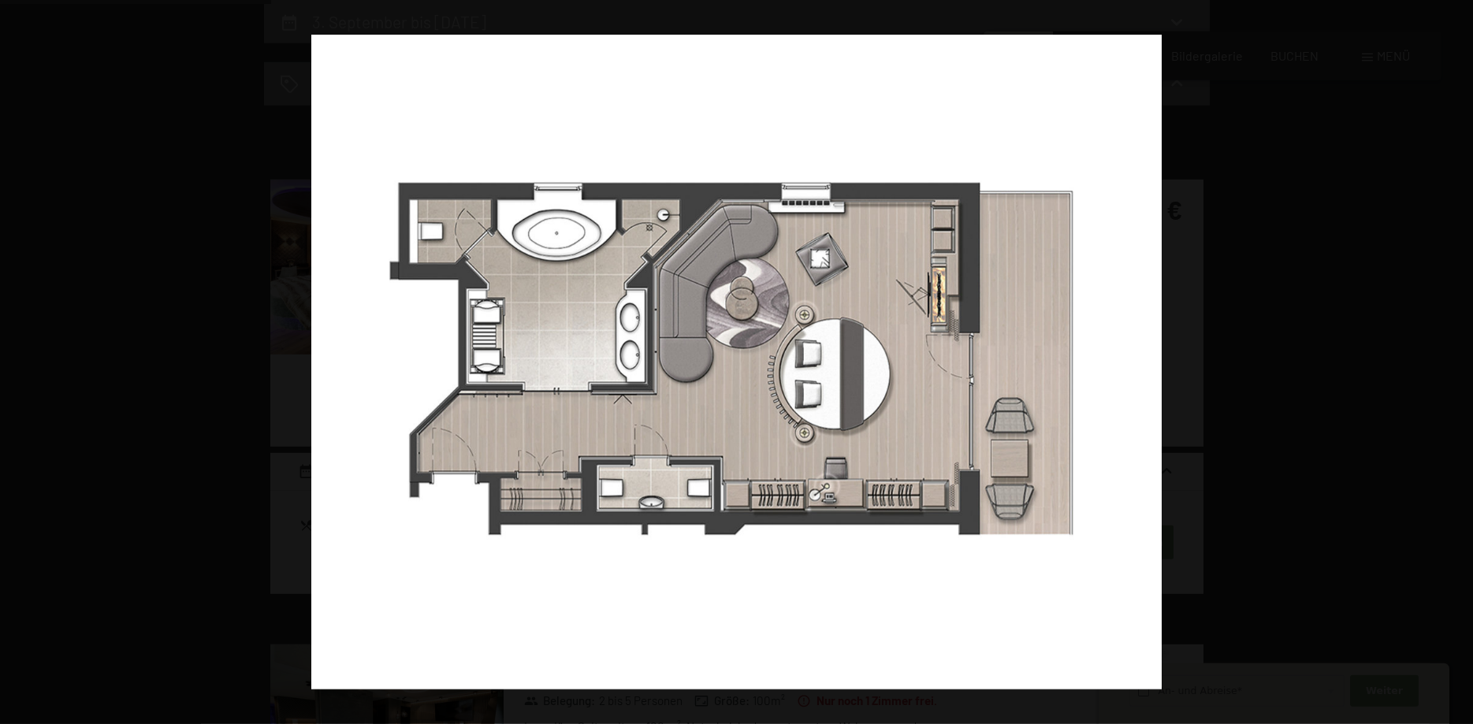
click at [1445, 353] on button "button" at bounding box center [1445, 362] width 55 height 79
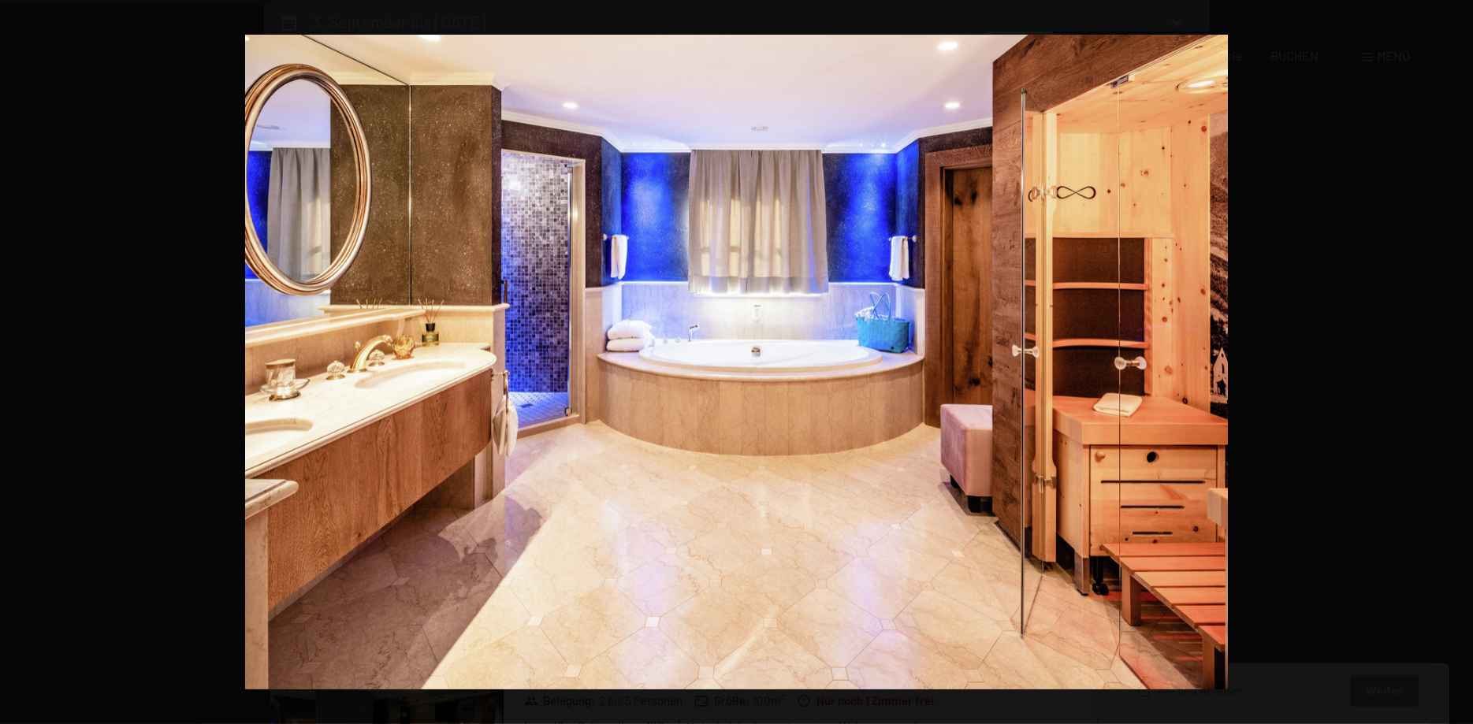
click at [1445, 353] on button "button" at bounding box center [1445, 362] width 55 height 79
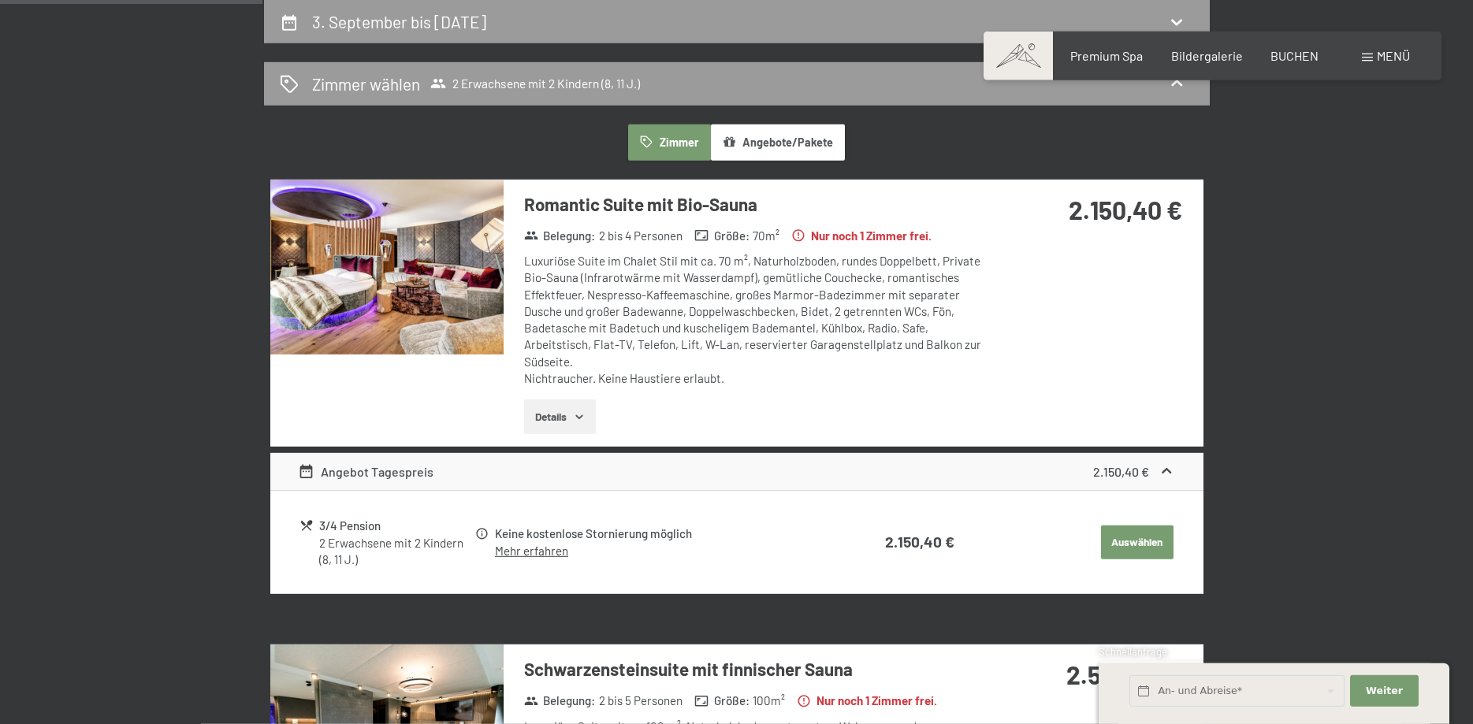
scroll to position [0, 0]
